Goal: Transaction & Acquisition: Purchase product/service

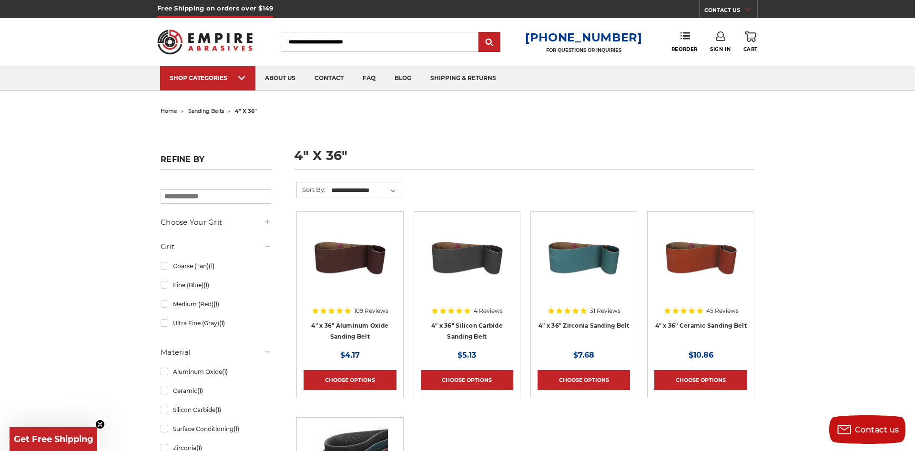
click at [221, 34] on img at bounding box center [204, 41] width 95 height 37
click at [279, 81] on link "about us" at bounding box center [280, 78] width 50 height 24
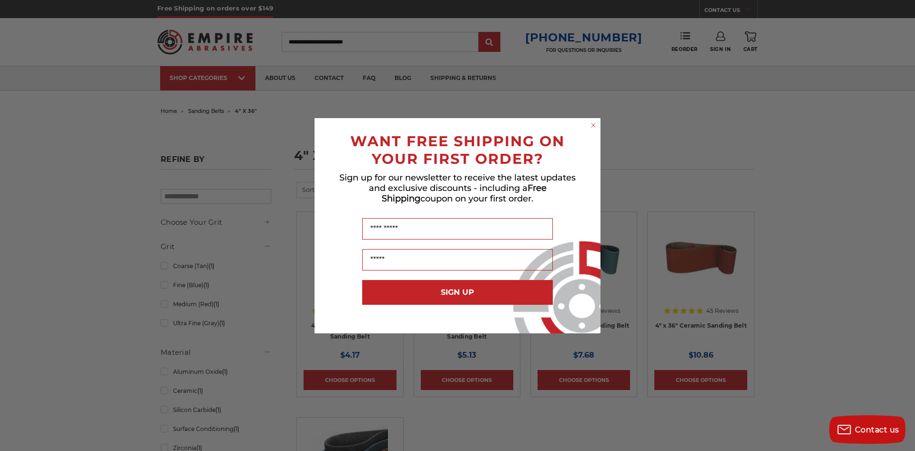
click at [593, 124] on circle "Close dialog" at bounding box center [593, 125] width 9 height 9
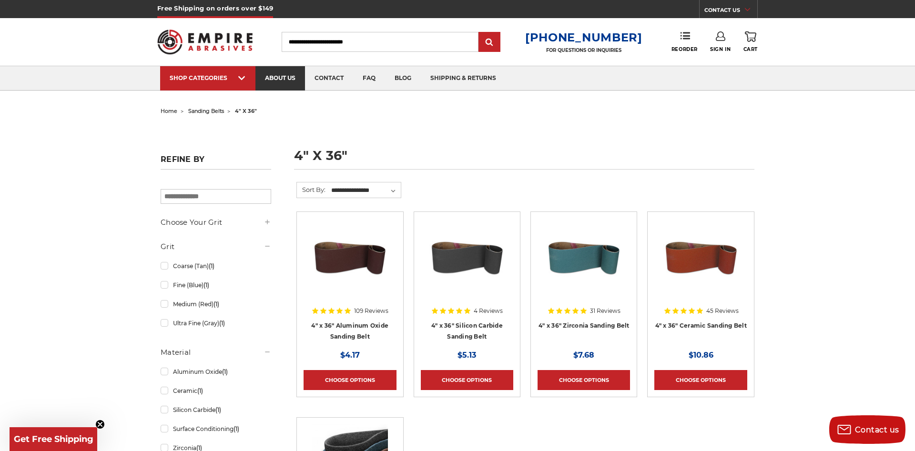
click at [283, 77] on link "about us" at bounding box center [280, 78] width 50 height 24
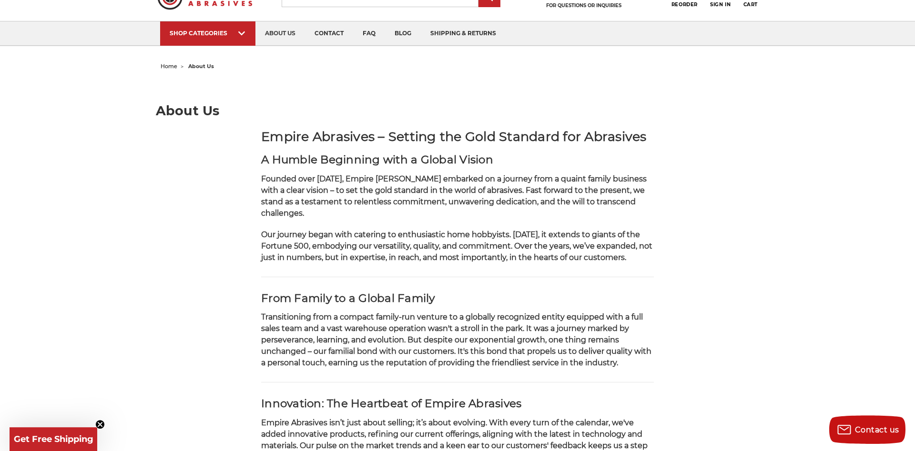
scroll to position [97, 0]
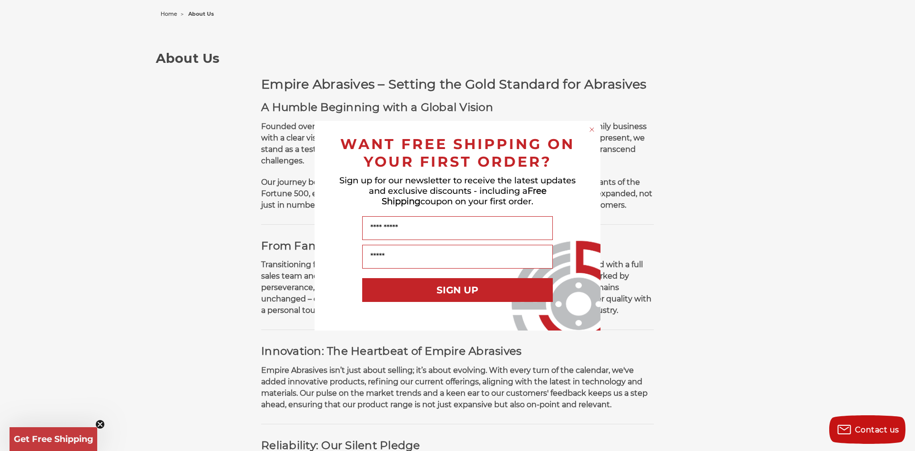
click at [590, 130] on circle "Close dialog" at bounding box center [592, 129] width 9 height 9
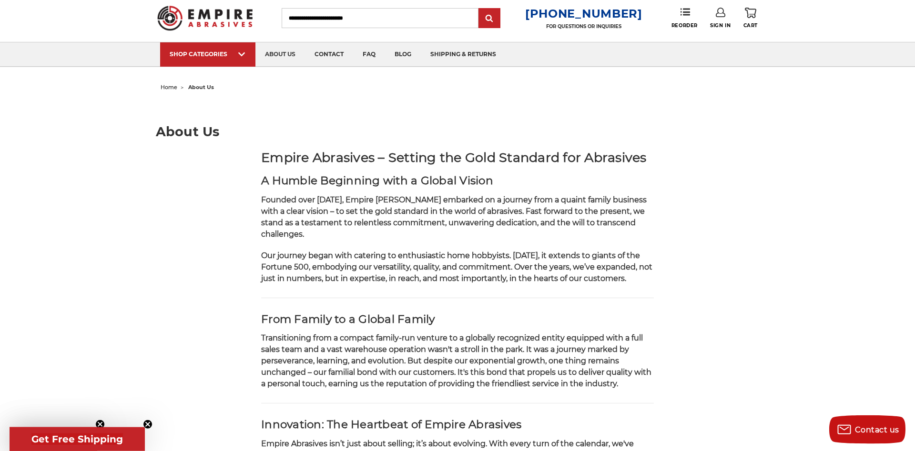
scroll to position [0, 0]
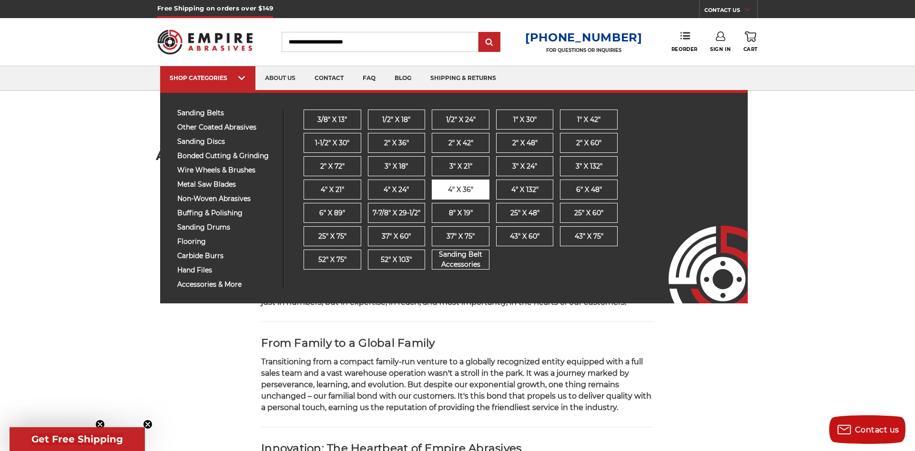
click at [472, 192] on span "4" x 36"" at bounding box center [460, 190] width 25 height 10
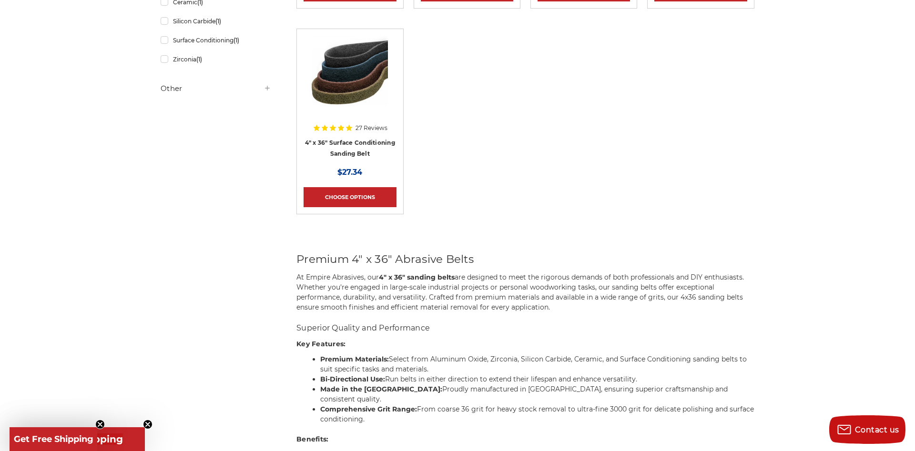
scroll to position [49, 0]
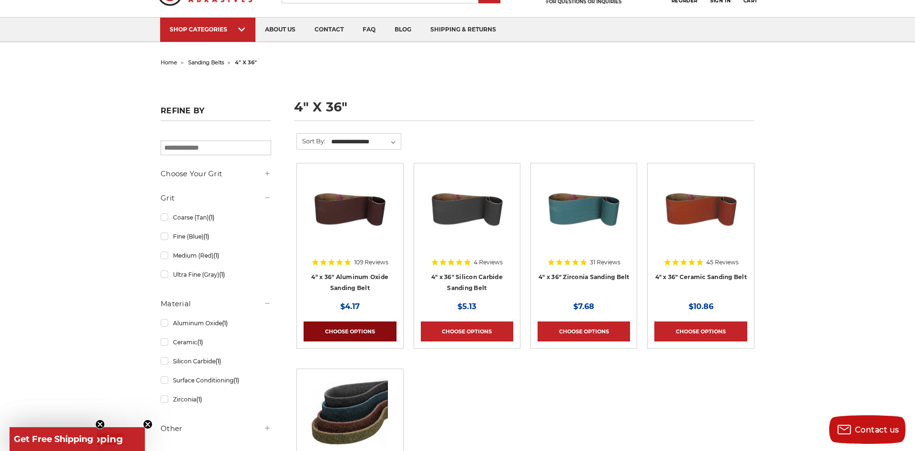
click at [369, 330] on link "Choose Options" at bounding box center [350, 332] width 92 height 20
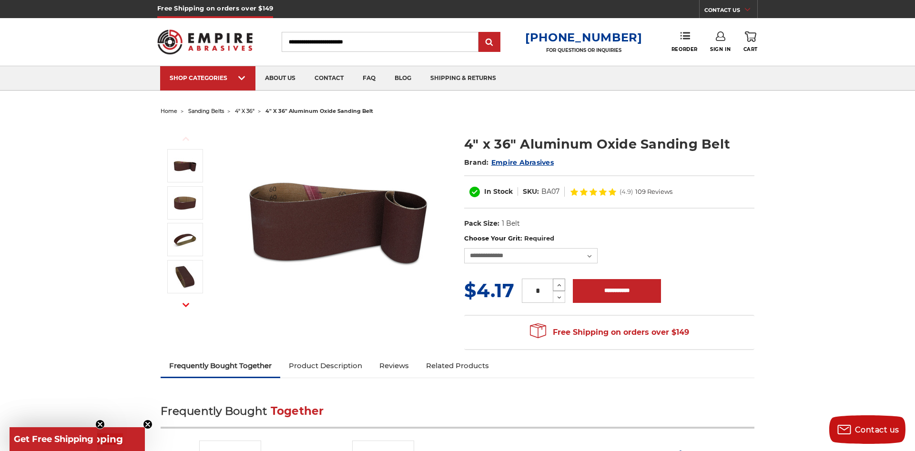
click at [560, 288] on icon at bounding box center [559, 285] width 7 height 9
type input "*"
